Goal: Task Accomplishment & Management: Manage account settings

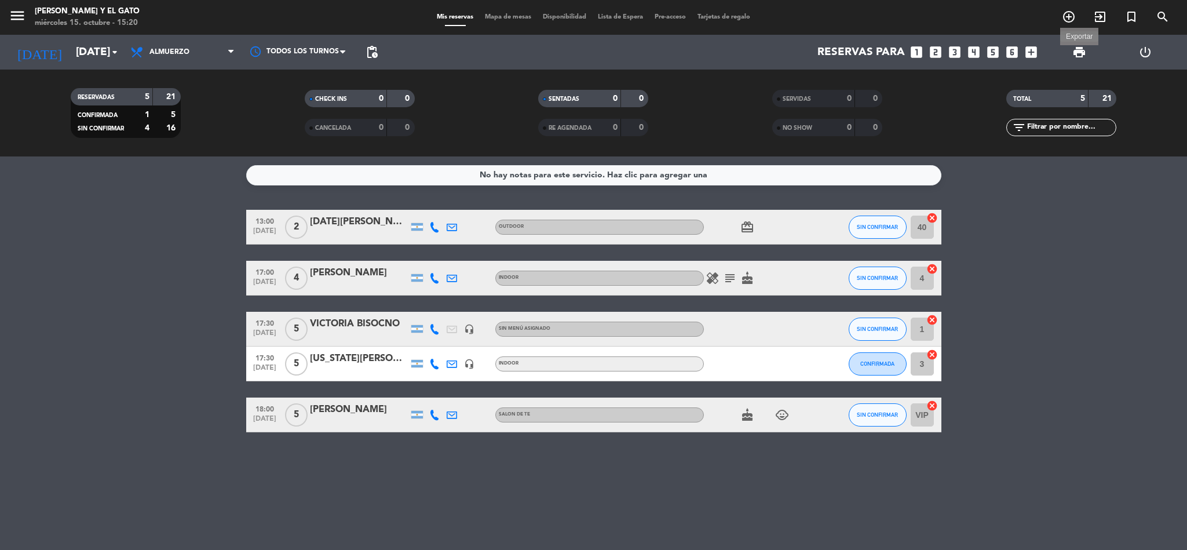
click at [1083, 54] on span "print" at bounding box center [1080, 52] width 14 height 14
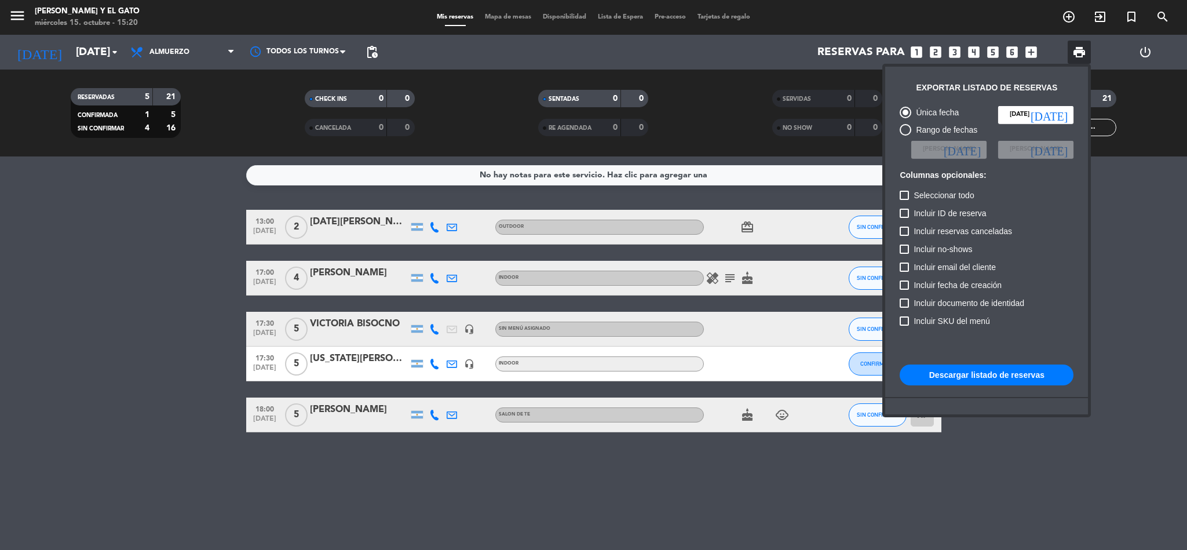
click at [1019, 369] on button "Descargar listado de reservas" at bounding box center [987, 374] width 174 height 21
click at [43, 313] on div at bounding box center [593, 275] width 1187 height 550
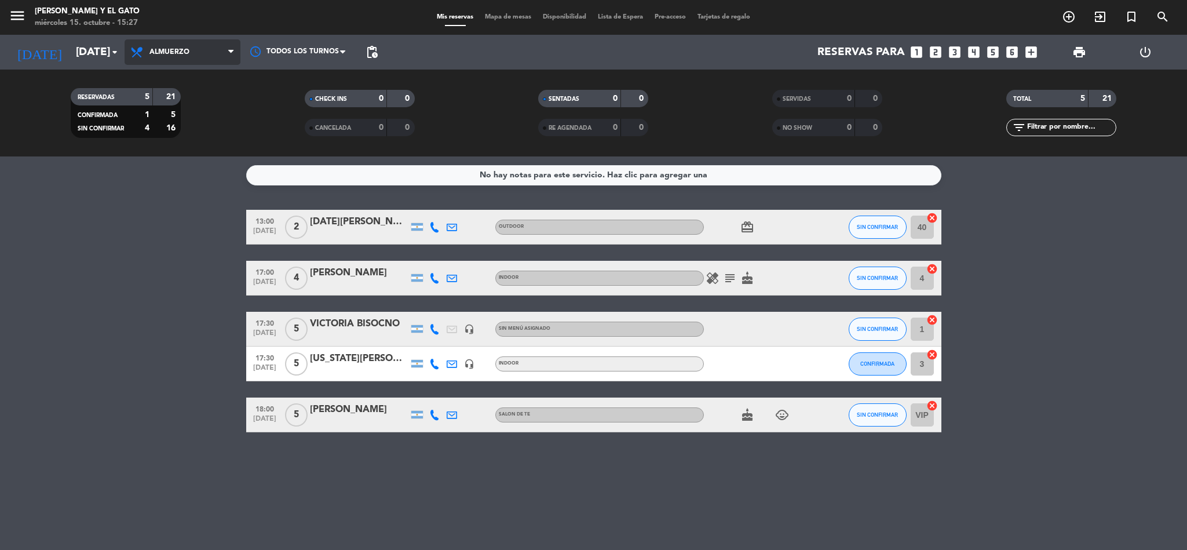
click at [125, 46] on span "Almuerzo" at bounding box center [183, 51] width 116 height 25
click at [113, 57] on icon "arrow_drop_down" at bounding box center [115, 52] width 14 height 14
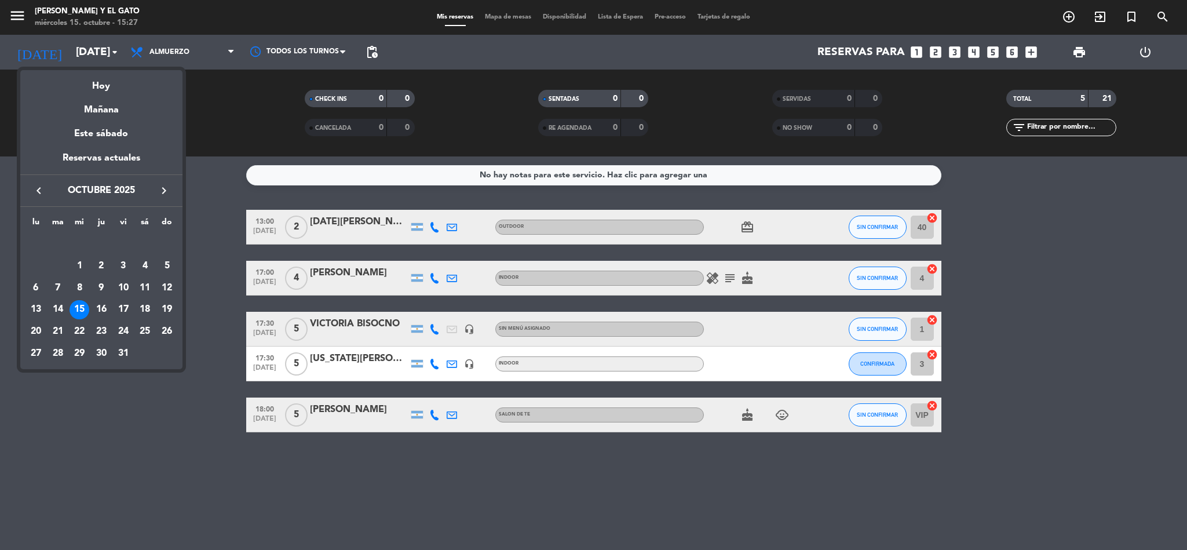
drag, startPoint x: 143, startPoint y: 307, endPoint x: 161, endPoint y: 301, distance: 18.1
click at [143, 305] on div "18" at bounding box center [145, 310] width 20 height 20
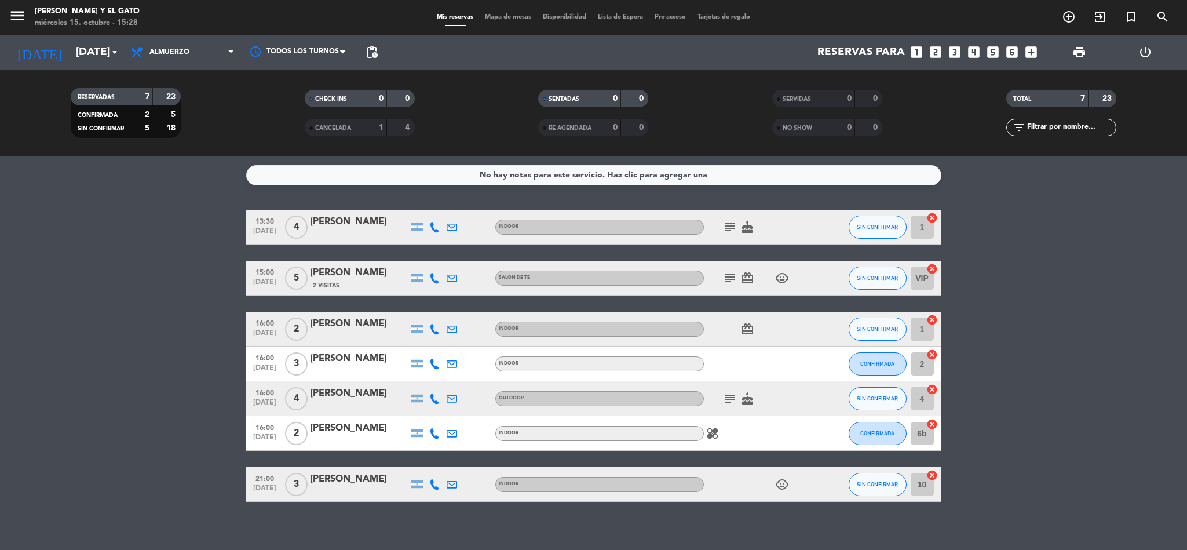
click at [741, 433] on div "healing" at bounding box center [756, 433] width 104 height 34
click at [896, 438] on button "CONFIRMADA" at bounding box center [878, 433] width 58 height 23
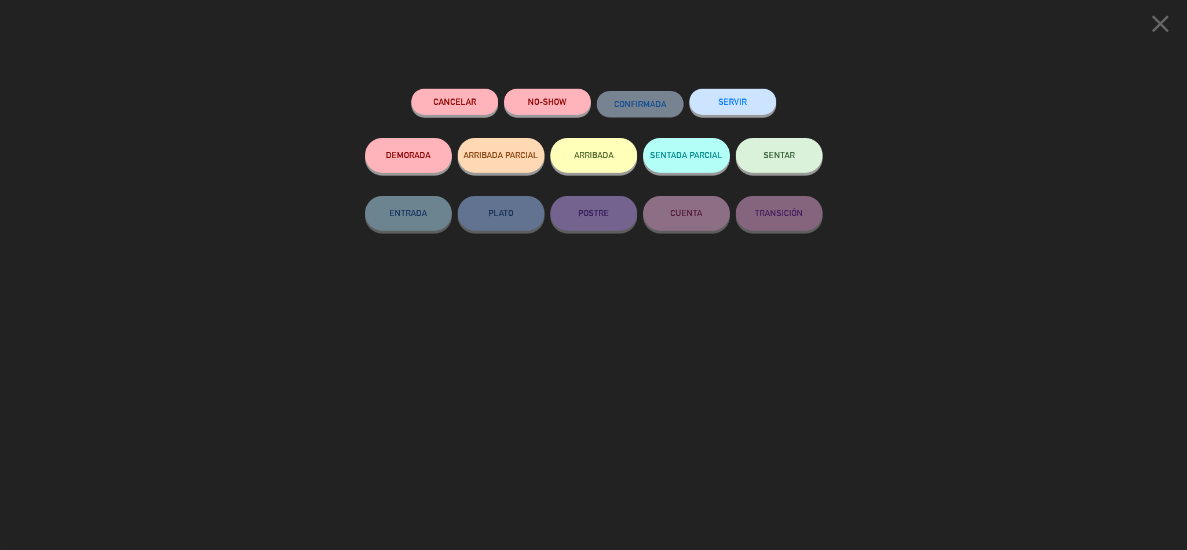
click at [456, 94] on button "Cancelar" at bounding box center [454, 102] width 87 height 26
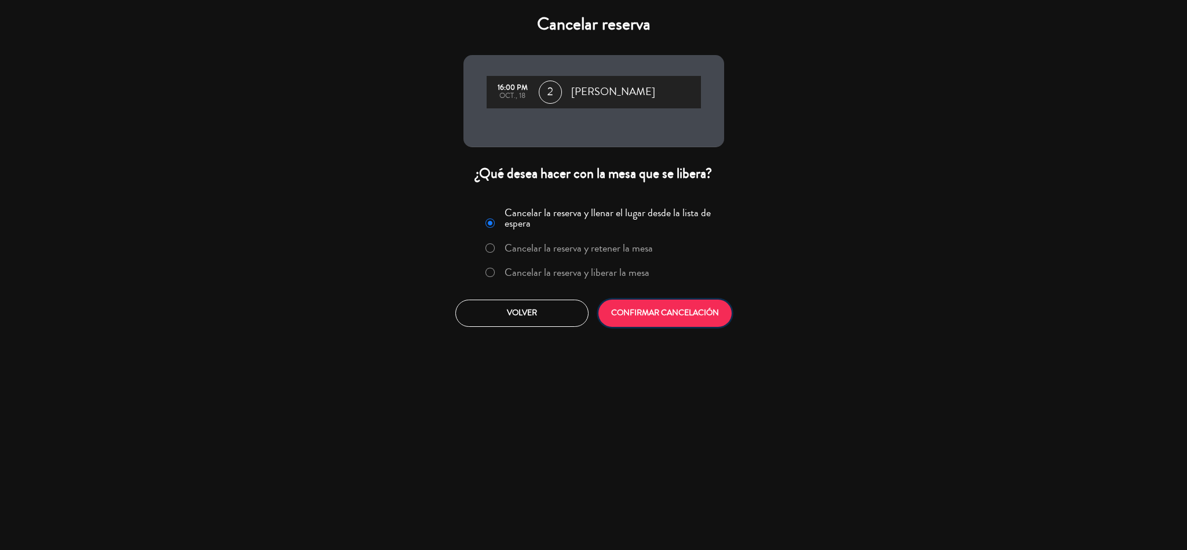
click at [654, 322] on button "CONFIRMAR CANCELACIÓN" at bounding box center [665, 313] width 133 height 27
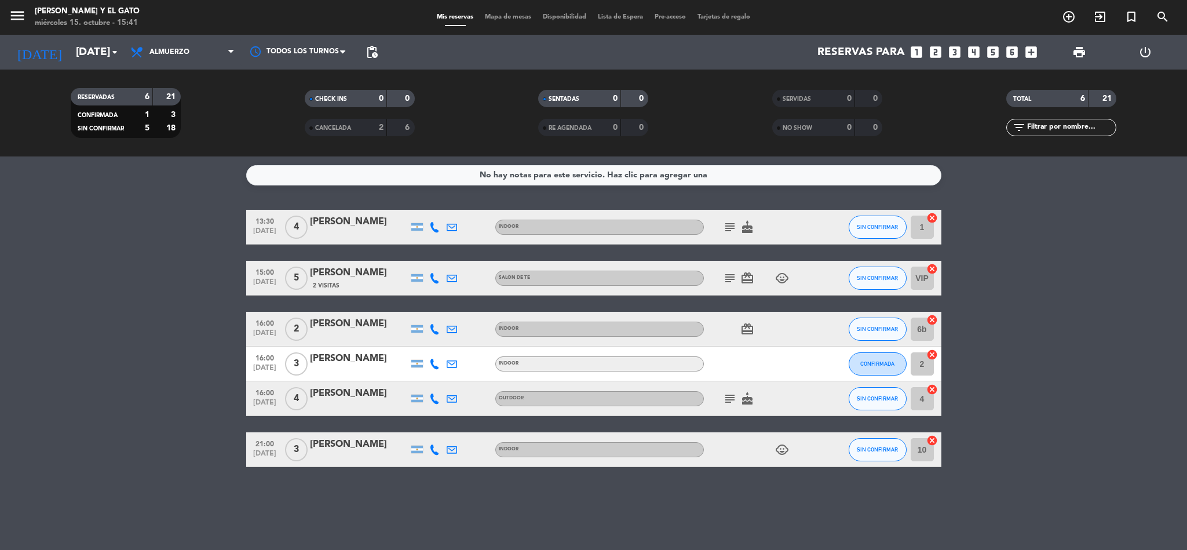
click at [163, 297] on bookings-row "13:30 [DATE] 4 [PERSON_NAME] INDOOR subject cake SIN CONFIRMAR 1 cancel 15:00 […" at bounding box center [593, 338] width 1187 height 257
click at [94, 49] on input "[DATE]" at bounding box center [140, 52] width 140 height 24
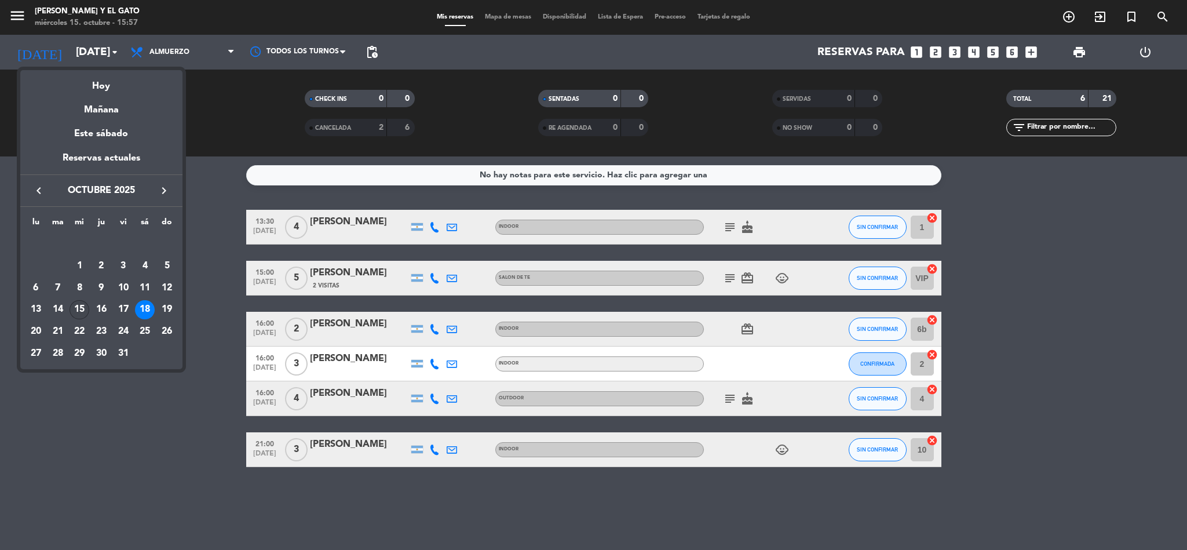
click at [80, 308] on div "15" at bounding box center [80, 310] width 20 height 20
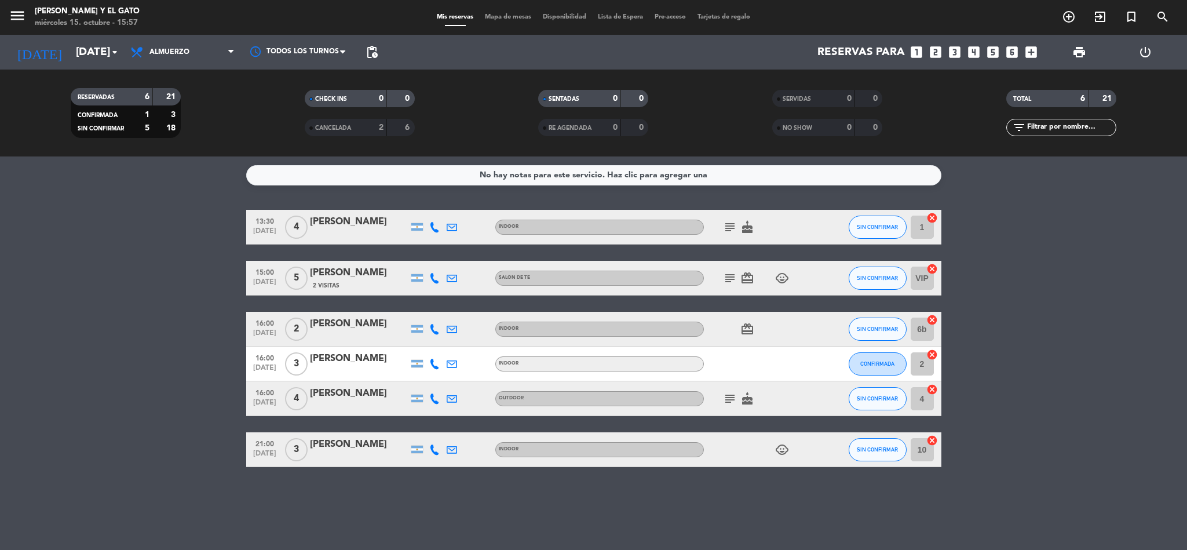
type input "[DATE]"
